Goal: Transaction & Acquisition: Subscribe to service/newsletter

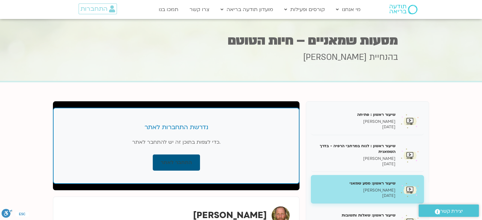
click at [174, 163] on link "התחבר לאתר" at bounding box center [176, 163] width 47 height 16
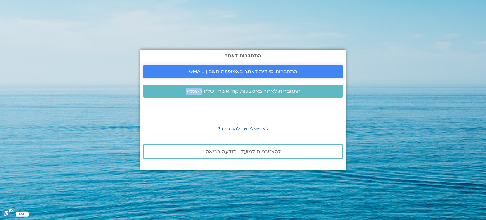
click at [217, 71] on span "התחברות מיידית לאתר באמצעות חשבון GMAIL" at bounding box center [243, 72] width 109 height 6
